Goal: Task Accomplishment & Management: Use online tool/utility

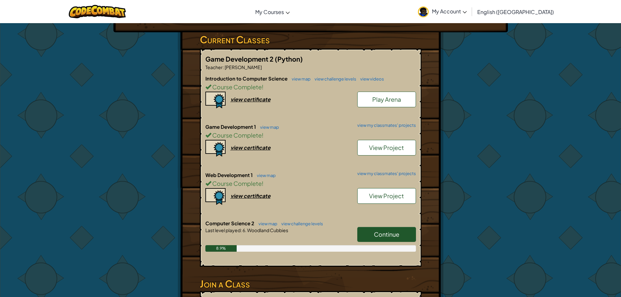
scroll to position [130, 0]
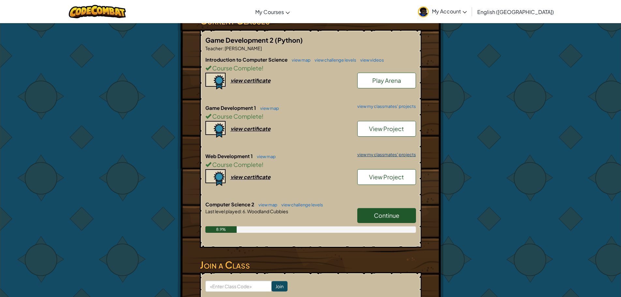
drag, startPoint x: 406, startPoint y: 145, endPoint x: 409, endPoint y: 146, distance: 3.5
drag, startPoint x: 409, startPoint y: 146, endPoint x: 440, endPoint y: 121, distance: 40.3
click at [440, 121] on div "Hero : [PERSON_NAME] Change Hero Player : Stephen0945 J CS2 Level 6: Woodland C…" at bounding box center [311, 118] width 266 height 450
click at [378, 212] on span "Continue" at bounding box center [386, 216] width 25 height 8
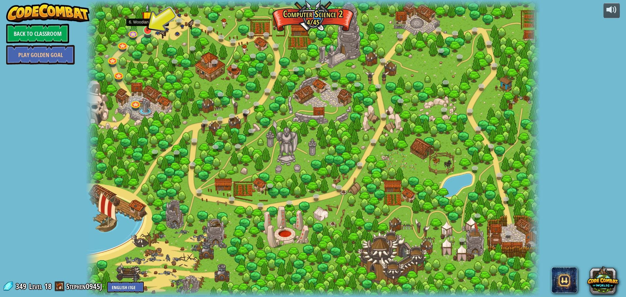
click at [149, 25] on img at bounding box center [148, 17] width 12 height 28
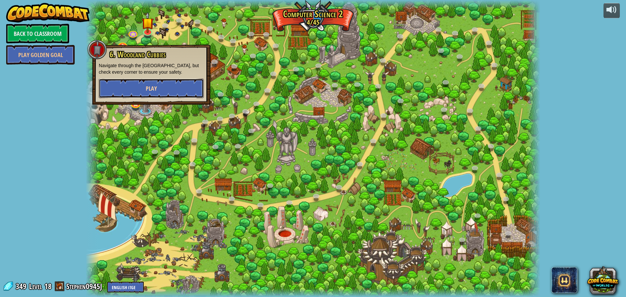
click at [148, 81] on button "Play" at bounding box center [151, 89] width 105 height 20
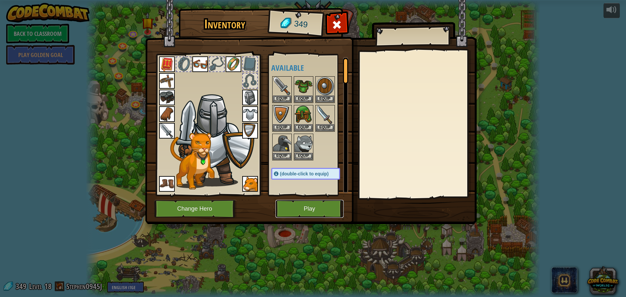
click at [299, 201] on button "Play" at bounding box center [310, 209] width 68 height 18
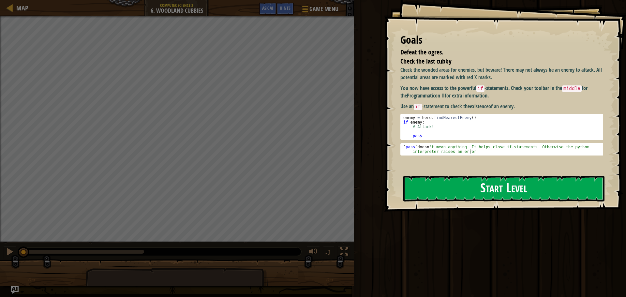
click at [424, 183] on button "Start Level" at bounding box center [504, 189] width 201 height 26
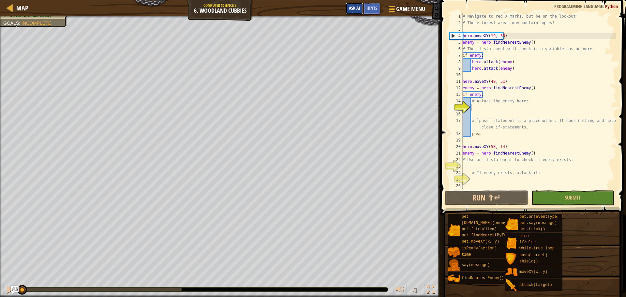
click at [356, 7] on span "Ask AI" at bounding box center [354, 8] width 11 height 6
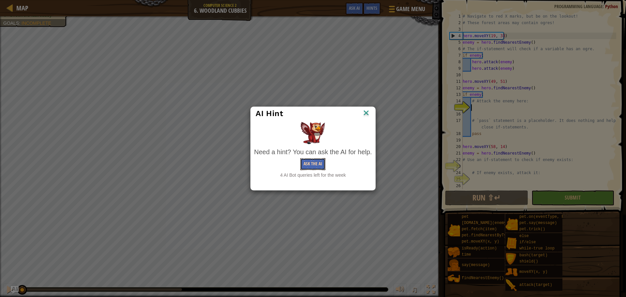
click at [312, 169] on button "Ask the AI" at bounding box center [312, 164] width 25 height 12
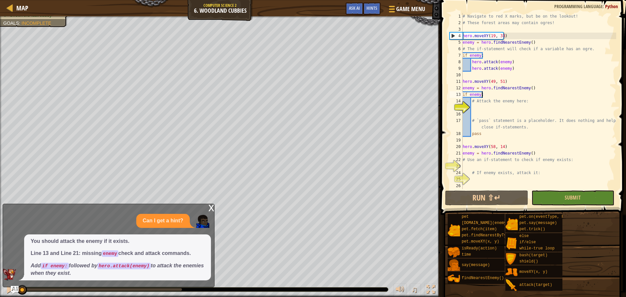
click at [489, 95] on div "# Navigate to red X marks, but be on the lookout! # These forest areas may cont…" at bounding box center [539, 107] width 155 height 189
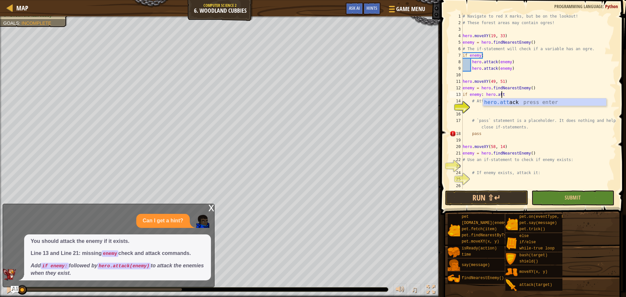
scroll to position [3, 3]
click at [517, 105] on div "hero.[PERSON_NAME] press enter" at bounding box center [544, 110] width 123 height 23
type textarea "if enemy: hero.attack(enemy)"
click at [496, 106] on div "# Navigate to red X marks, but be on the lookout! # These forest areas may cont…" at bounding box center [539, 107] width 155 height 189
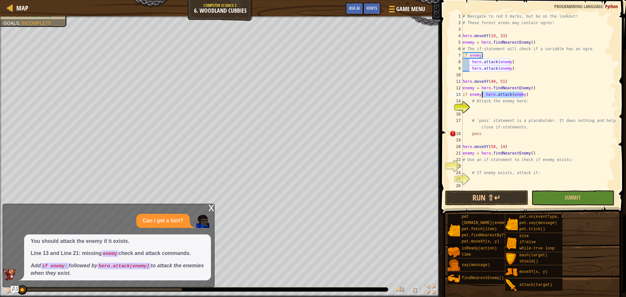
drag, startPoint x: 527, startPoint y: 94, endPoint x: 483, endPoint y: 93, distance: 43.7
click at [483, 93] on div "# Navigate to red X marks, but be on the lookout! # These forest areas may cont…" at bounding box center [539, 107] width 155 height 189
type textarea "if enemy:"
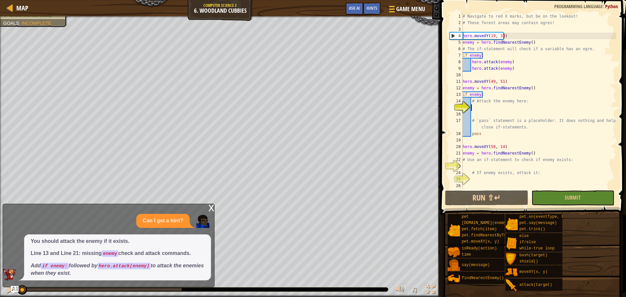
click at [480, 107] on div "# Navigate to red X marks, but be on the lookout! # These forest areas may cont…" at bounding box center [539, 107] width 155 height 189
type textarea "h"
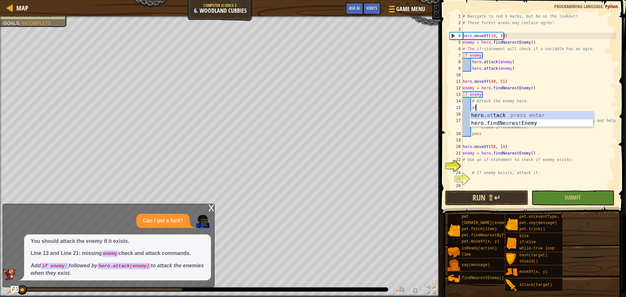
scroll to position [3, 1]
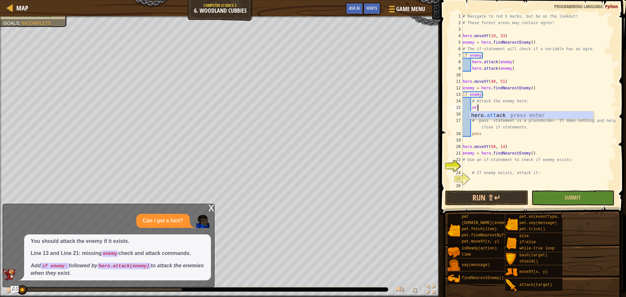
type textarea "hero.attack(enemy)"
click at [484, 115] on div "# Navigate to red X marks, but be on the lookout! # These forest areas may cont…" at bounding box center [539, 107] width 155 height 189
click at [584, 194] on button "Submit" at bounding box center [573, 198] width 83 height 15
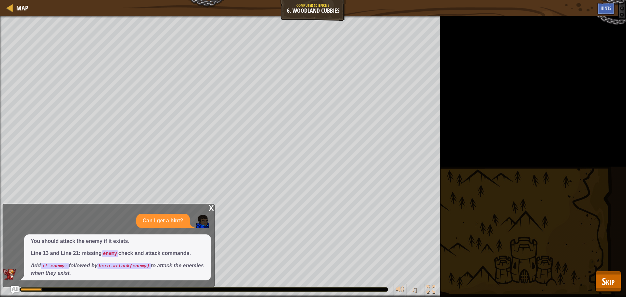
click at [211, 208] on div "x" at bounding box center [211, 207] width 6 height 7
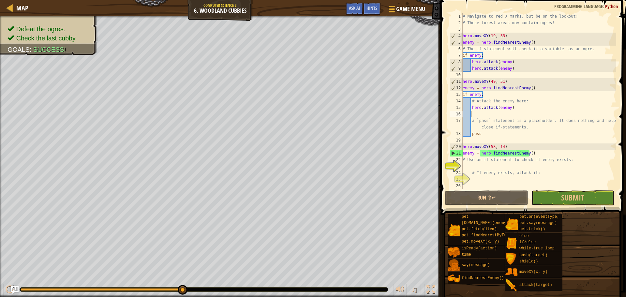
click at [228, 287] on div "Defeat the ogres. Check the last cubby Goals : Success! ♫ [PERSON_NAME] 891 x: …" at bounding box center [313, 156] width 626 height 281
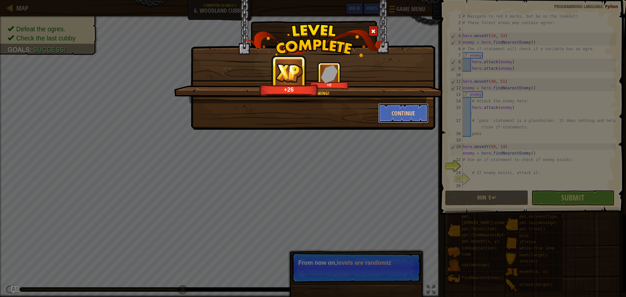
drag, startPoint x: 397, startPoint y: 108, endPoint x: 612, endPoint y: 176, distance: 225.9
click at [397, 110] on button "Continue" at bounding box center [403, 113] width 51 height 20
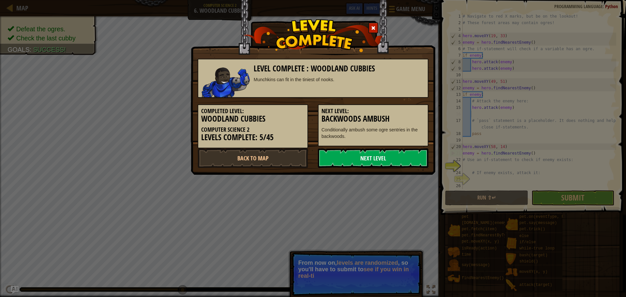
click at [393, 154] on link "Next Level" at bounding box center [373, 158] width 111 height 20
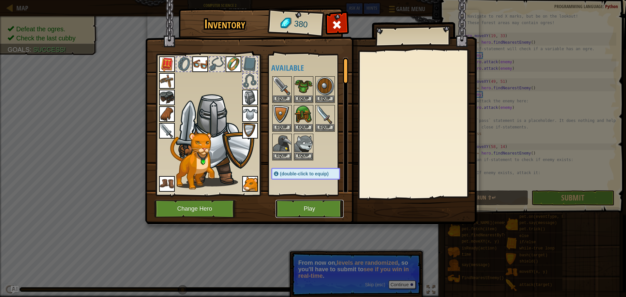
click at [332, 204] on button "Play" at bounding box center [310, 209] width 68 height 18
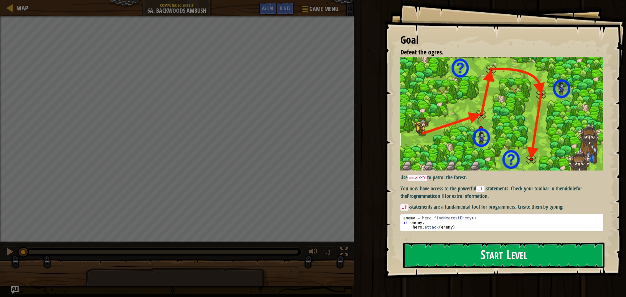
click at [473, 248] on button "Start Level" at bounding box center [504, 256] width 201 height 26
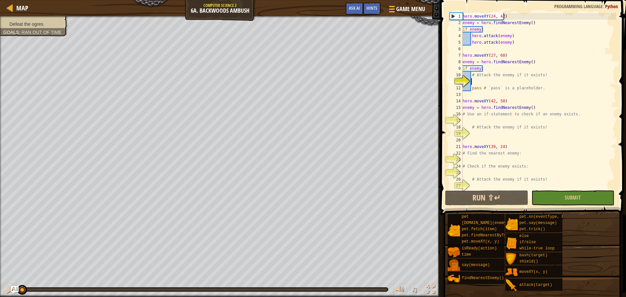
scroll to position [3, 0]
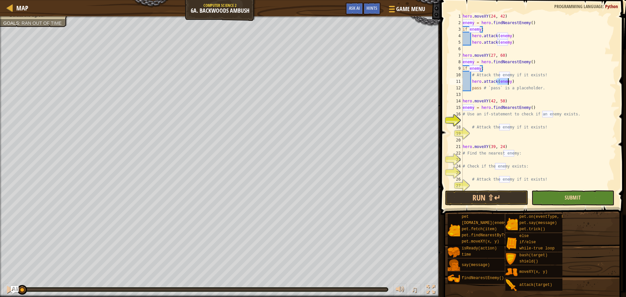
type textarea "hero.attack(enemy)"
click at [570, 195] on span "Submit" at bounding box center [573, 197] width 16 height 7
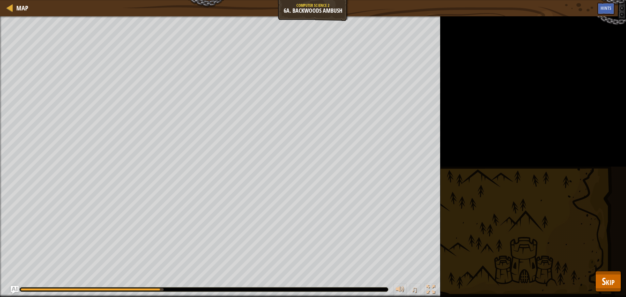
click at [621, 286] on div "Defeat the ogres. Goals : Running... ♫ [PERSON_NAME] 895 x: 6 y: 34 x: 24 y: 42…" at bounding box center [313, 156] width 626 height 281
click at [617, 282] on button "Skip" at bounding box center [609, 281] width 26 height 21
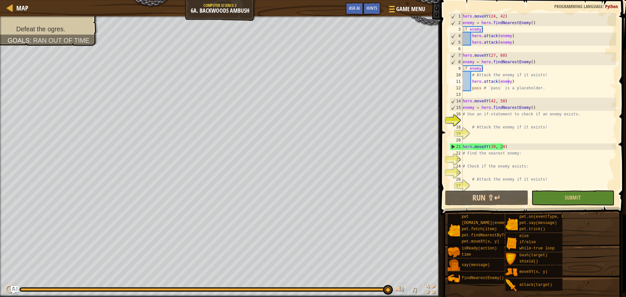
scroll to position [3, 0]
click at [500, 158] on div "hero . moveXY ( 24 , 42 ) enemy = hero . findNearestEnemy ( ) if enemy : hero .…" at bounding box center [539, 107] width 155 height 189
type textarea "fi"
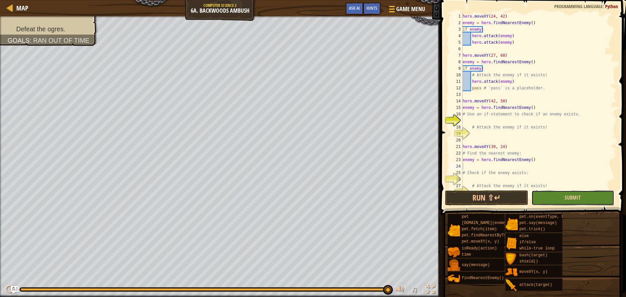
click at [559, 202] on button "Submit" at bounding box center [573, 198] width 83 height 15
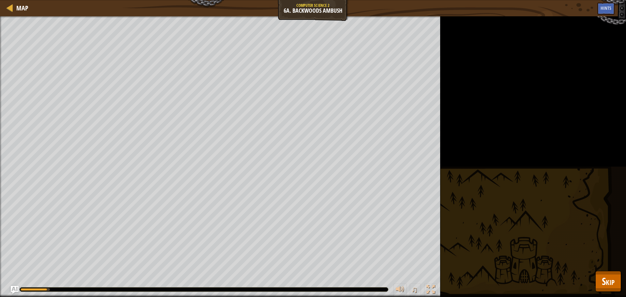
drag, startPoint x: 37, startPoint y: 290, endPoint x: 72, endPoint y: 290, distance: 35.9
click at [72, 290] on div at bounding box center [204, 290] width 368 height 4
click at [82, 292] on div "♫" at bounding box center [220, 288] width 441 height 20
click at [85, 291] on div at bounding box center [204, 290] width 368 height 4
click at [86, 288] on div at bounding box center [204, 290] width 368 height 4
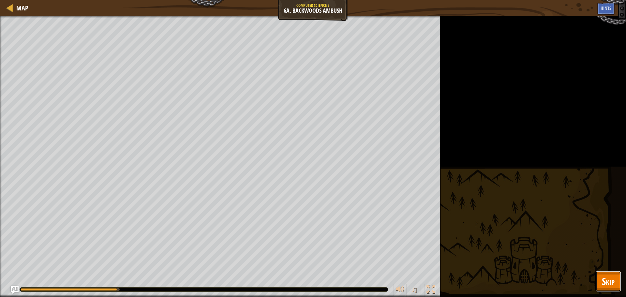
click at [621, 279] on button "Skip" at bounding box center [609, 281] width 26 height 21
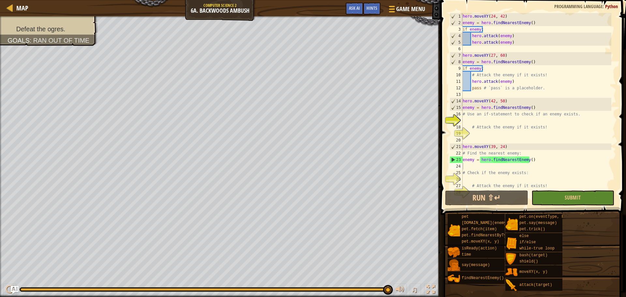
click at [496, 168] on div "hero . moveXY ( 24 , 42 ) enemy = hero . findNearestEnemy ( ) if enemy : hero .…" at bounding box center [537, 107] width 150 height 189
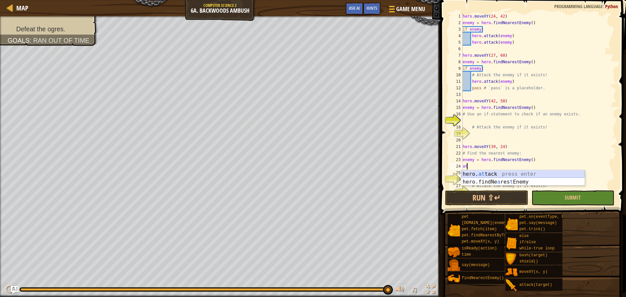
click at [491, 174] on div "hero. at tack press enter hero.findNe a res t Enemy press enter" at bounding box center [523, 185] width 123 height 31
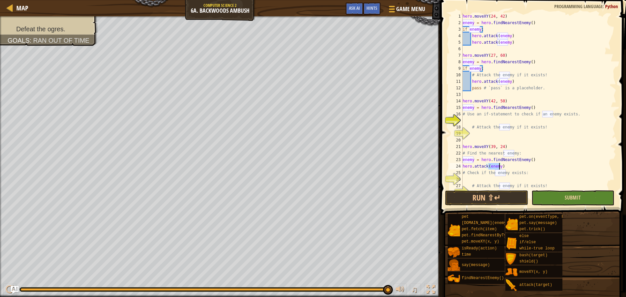
type textarea "hero.attack(enemy)"
click at [565, 193] on button "Submit" at bounding box center [573, 198] width 83 height 15
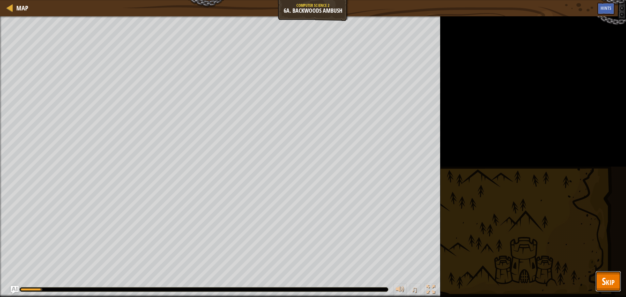
click at [602, 279] on button "Skip" at bounding box center [609, 281] width 26 height 21
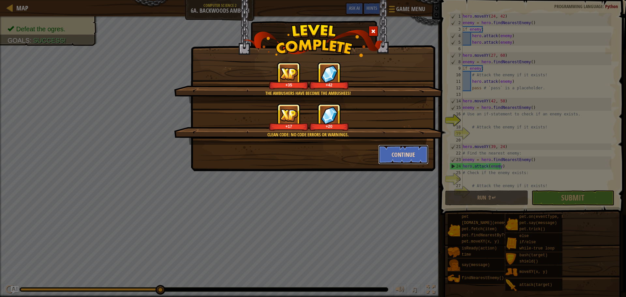
click at [410, 147] on button "Continue" at bounding box center [403, 155] width 51 height 20
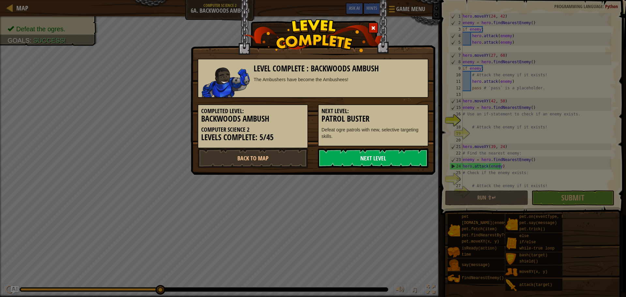
click at [351, 158] on link "Next Level" at bounding box center [373, 158] width 111 height 20
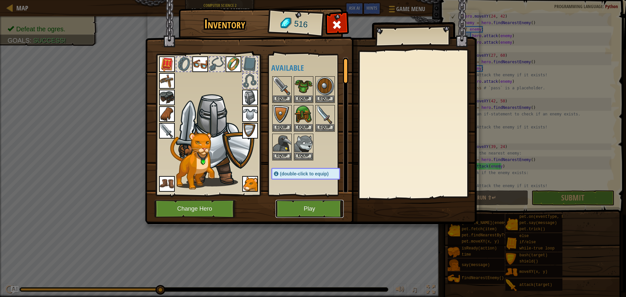
click at [308, 205] on button "Play" at bounding box center [310, 209] width 68 height 18
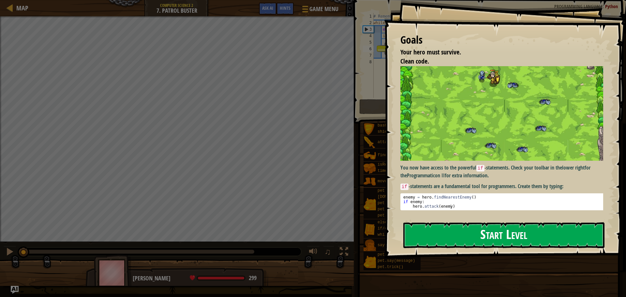
click at [458, 227] on button "Start Level" at bounding box center [504, 235] width 201 height 26
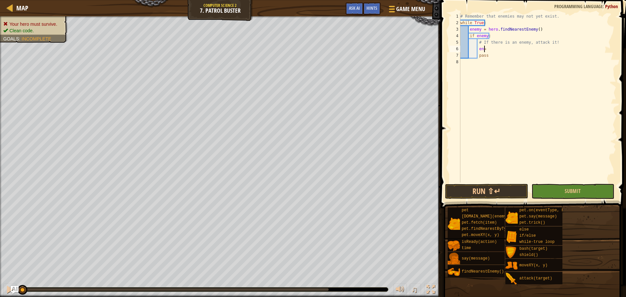
scroll to position [3, 2]
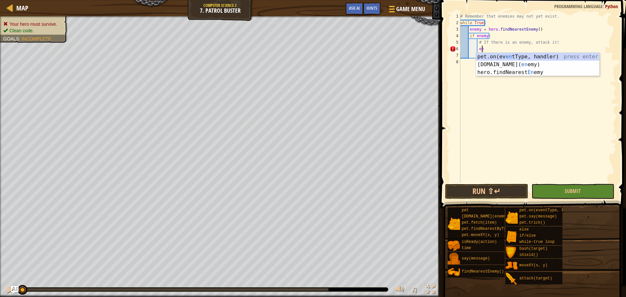
type textarea "e"
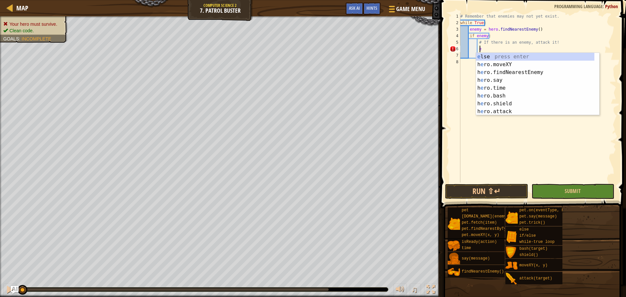
scroll to position [3, 1]
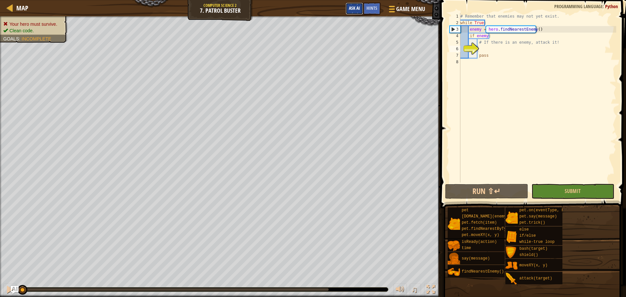
click at [353, 11] on button "Ask AI" at bounding box center [355, 9] width 18 height 12
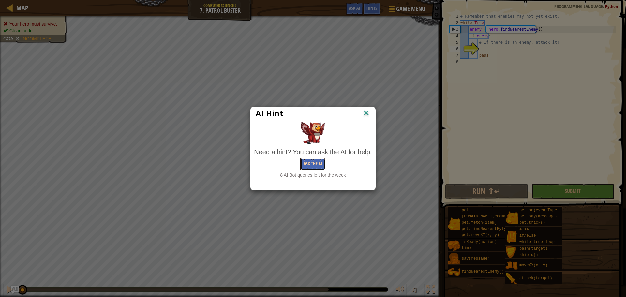
click at [312, 162] on button "Ask the AI" at bounding box center [312, 164] width 25 height 12
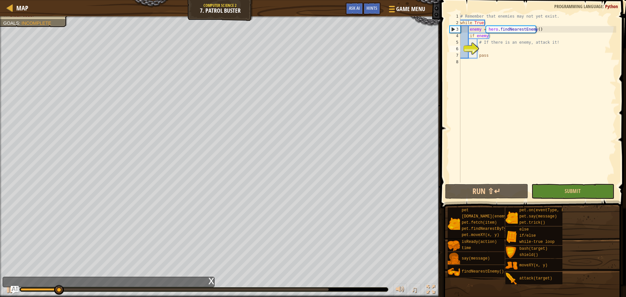
click at [2, 291] on div "♫" at bounding box center [220, 288] width 441 height 20
click at [7, 289] on div at bounding box center [10, 289] width 8 height 8
click at [15, 285] on div "x" at bounding box center [109, 282] width 212 height 10
click at [19, 287] on div "x" at bounding box center [109, 282] width 212 height 10
click at [16, 287] on img "Ask AI" at bounding box center [14, 290] width 8 height 8
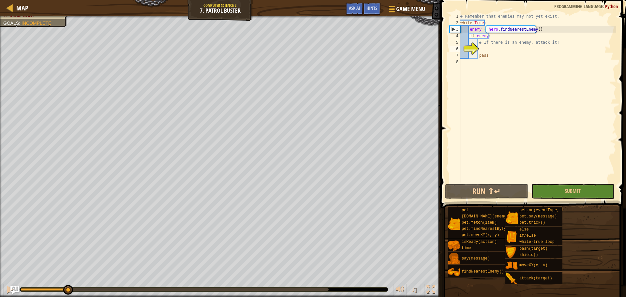
click at [16, 287] on img "Ask AI" at bounding box center [14, 290] width 8 height 8
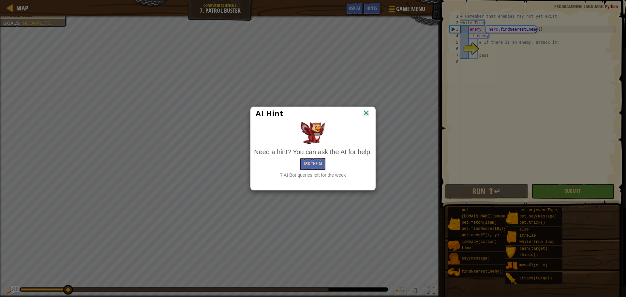
click at [366, 119] on div "AI Hint" at bounding box center [313, 113] width 124 height 13
click at [366, 111] on img at bounding box center [366, 114] width 8 height 10
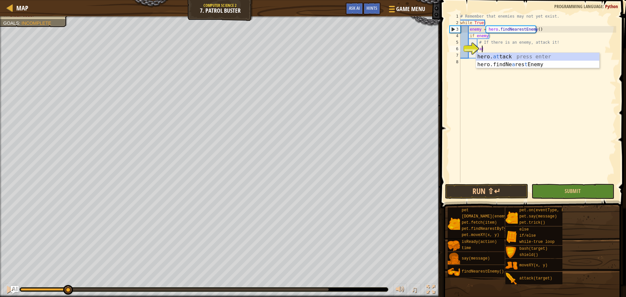
scroll to position [3, 1]
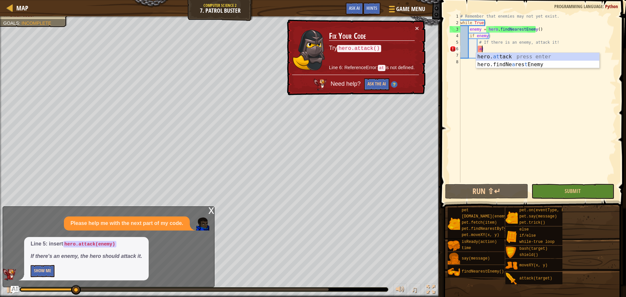
type textarea "at"
click at [51, 269] on button "Show Me" at bounding box center [43, 271] width 24 height 12
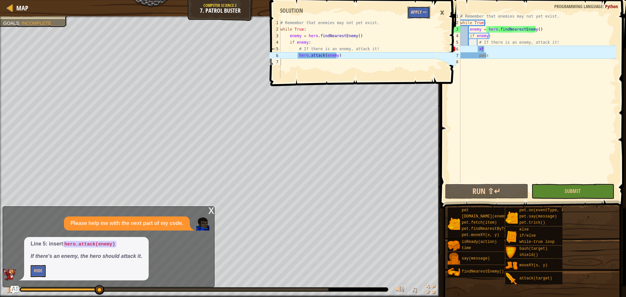
click at [415, 9] on button "Apply =>" at bounding box center [419, 13] width 23 height 12
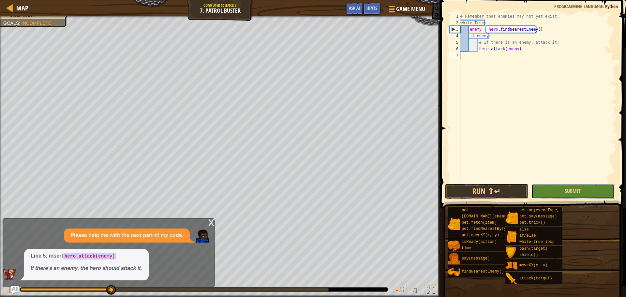
click at [589, 192] on button "Submit" at bounding box center [573, 191] width 83 height 15
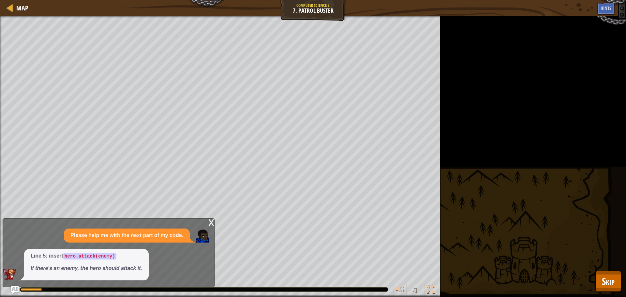
click at [210, 223] on div "x" at bounding box center [211, 222] width 6 height 7
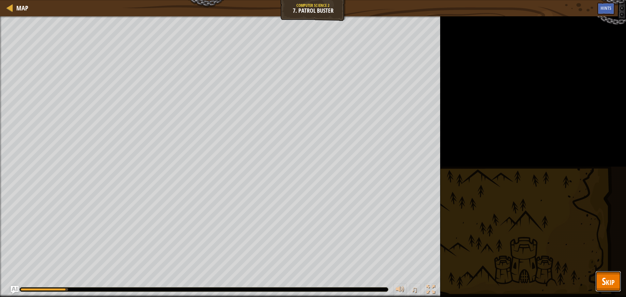
click at [610, 279] on span "Skip" at bounding box center [608, 281] width 13 height 13
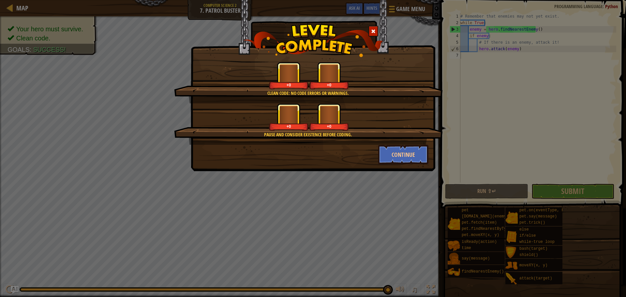
click at [398, 168] on div "Clean code: no code errors or warnings. +0 +0 Pause and consider existence befo…" at bounding box center [313, 85] width 245 height 171
drag, startPoint x: 402, startPoint y: 154, endPoint x: 474, endPoint y: 142, distance: 72.5
click at [402, 154] on button "Continue" at bounding box center [403, 155] width 51 height 20
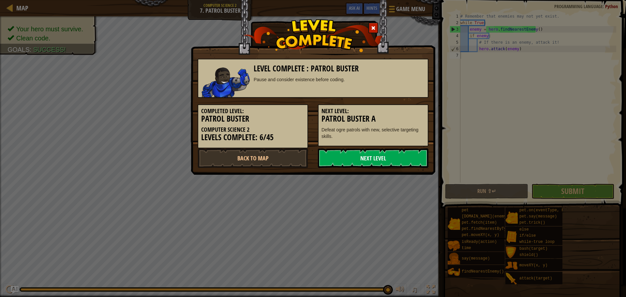
click at [395, 164] on link "Next Level" at bounding box center [373, 158] width 111 height 20
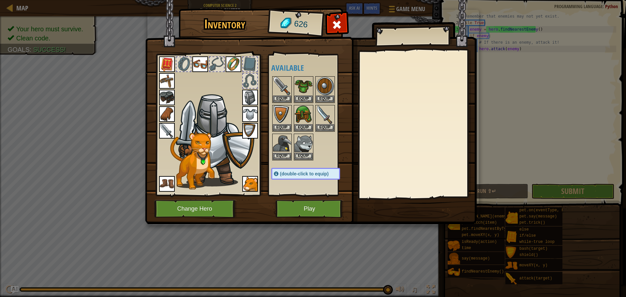
drag, startPoint x: 333, startPoint y: 13, endPoint x: 336, endPoint y: 15, distance: 3.7
click at [336, 15] on img at bounding box center [311, 106] width 332 height 237
click at [336, 17] on div at bounding box center [337, 26] width 21 height 21
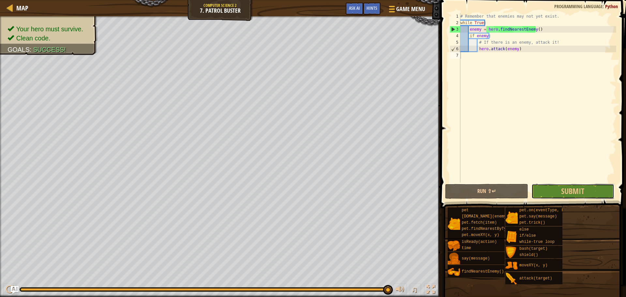
click at [541, 193] on button "Submit" at bounding box center [573, 191] width 83 height 15
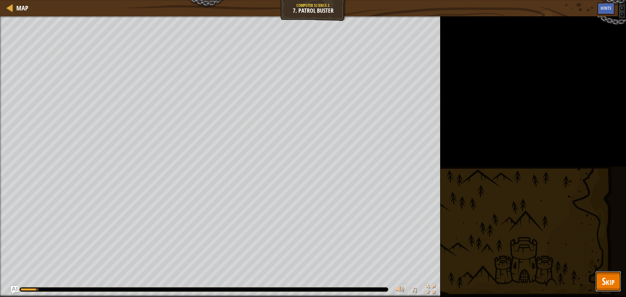
click at [609, 286] on span "Skip" at bounding box center [608, 281] width 13 height 13
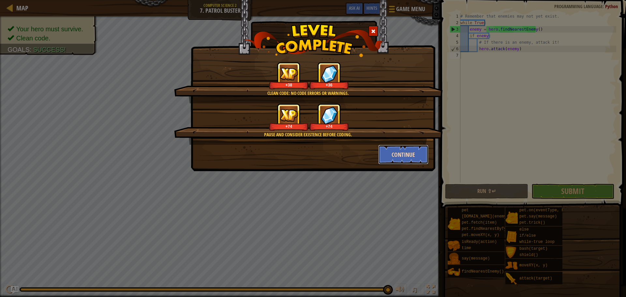
click at [418, 157] on button "Continue" at bounding box center [403, 155] width 51 height 20
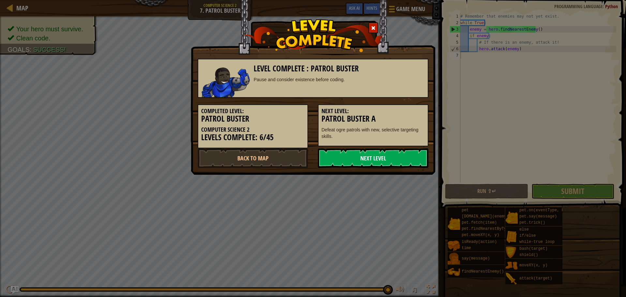
click at [411, 160] on link "Next Level" at bounding box center [373, 158] width 111 height 20
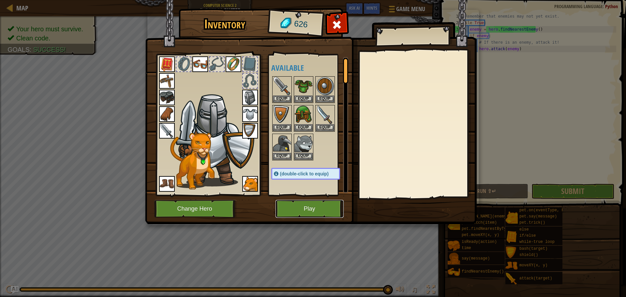
click at [328, 209] on button "Play" at bounding box center [310, 209] width 68 height 18
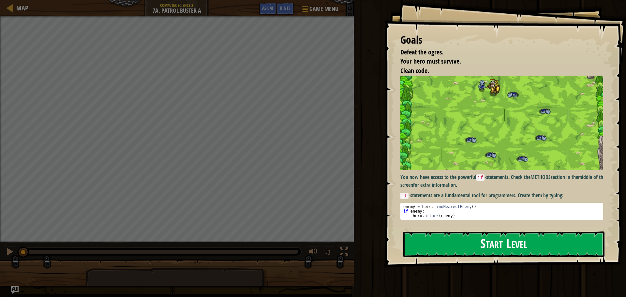
click at [476, 247] on button "Start Level" at bounding box center [504, 245] width 201 height 26
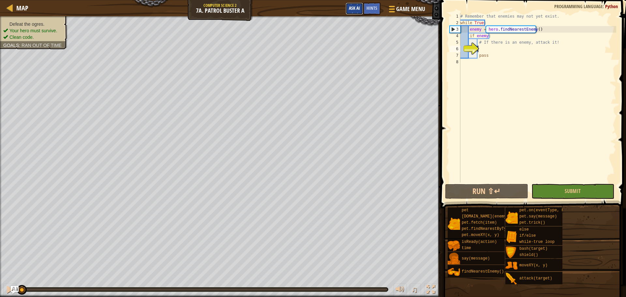
click at [351, 9] on span "Ask AI" at bounding box center [354, 8] width 11 height 6
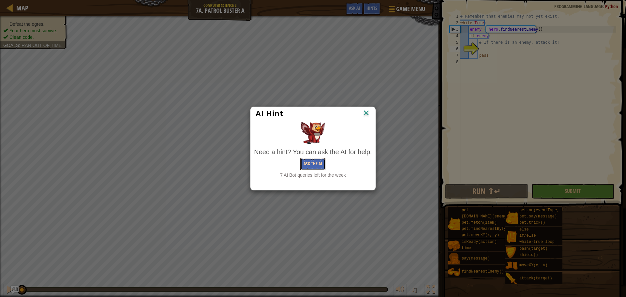
click at [326, 162] on button "Ask the AI" at bounding box center [312, 164] width 25 height 12
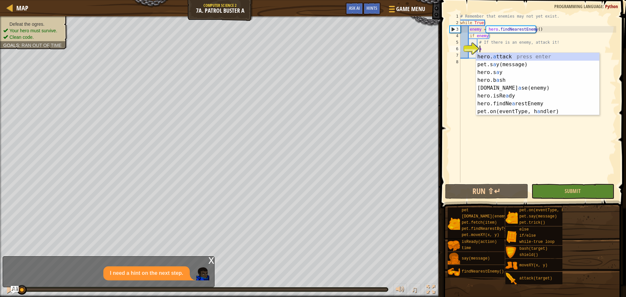
scroll to position [3, 1]
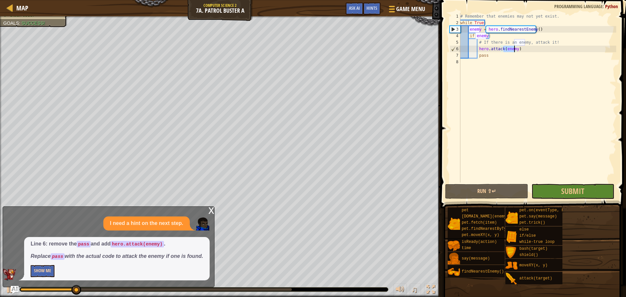
type textarea "hero.attack(enemy)"
click at [44, 270] on button "Show Me" at bounding box center [43, 271] width 24 height 12
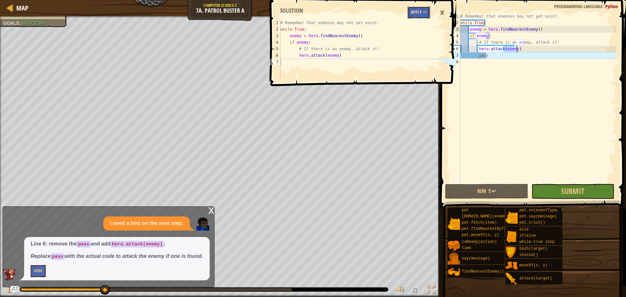
click at [409, 14] on button "Apply =>" at bounding box center [419, 13] width 23 height 12
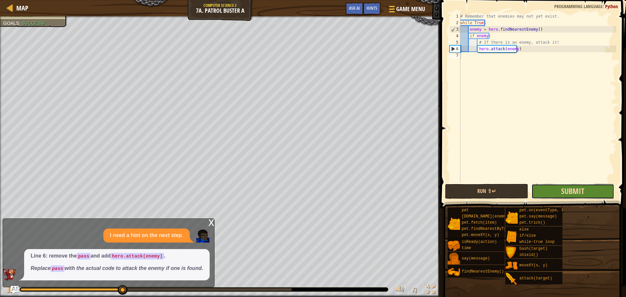
click at [576, 190] on span "Submit" at bounding box center [572, 191] width 23 height 10
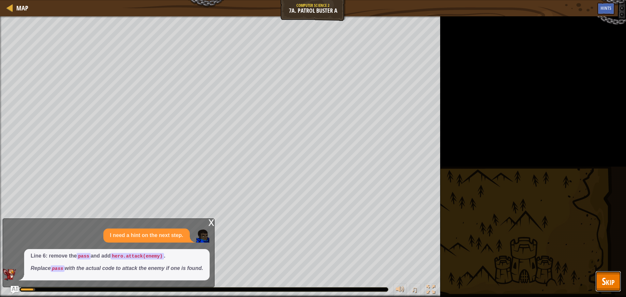
click at [613, 285] on span "Skip" at bounding box center [608, 281] width 13 height 13
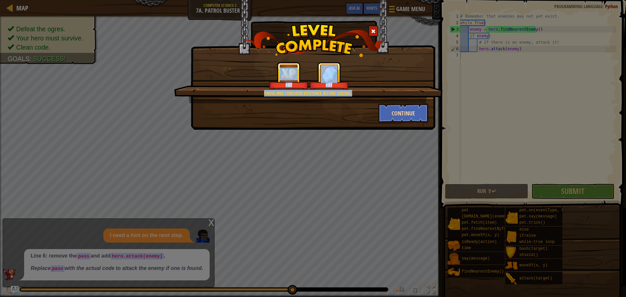
click at [395, 108] on div "Pause and consider existence before coding. +37 +37 Continue" at bounding box center [313, 92] width 231 height 61
click at [395, 108] on button "Continue" at bounding box center [403, 113] width 51 height 20
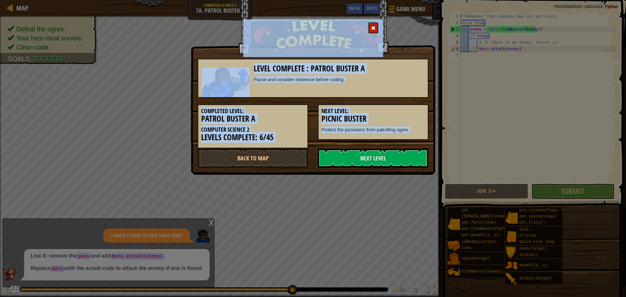
click at [395, 108] on h5 "Next Level:" at bounding box center [373, 111] width 103 height 7
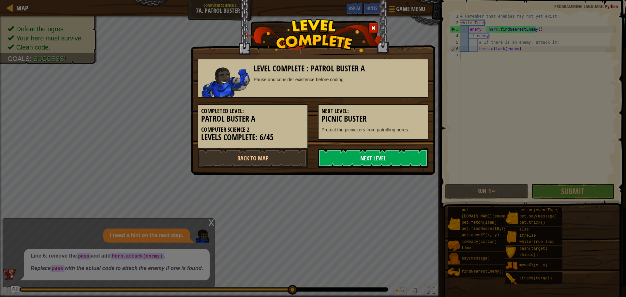
click at [392, 157] on link "Next Level" at bounding box center [373, 158] width 111 height 20
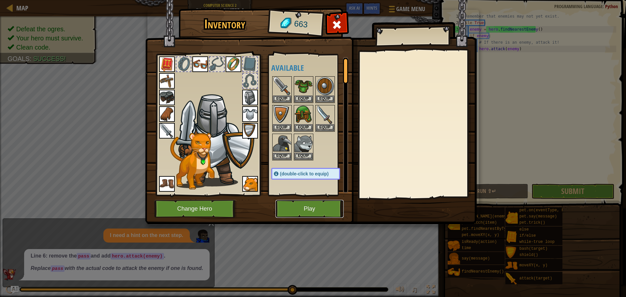
drag, startPoint x: 305, startPoint y: 212, endPoint x: 304, endPoint y: 207, distance: 5.3
click at [304, 207] on button "Play" at bounding box center [310, 209] width 68 height 18
